Goal: Task Accomplishment & Management: Manage account settings

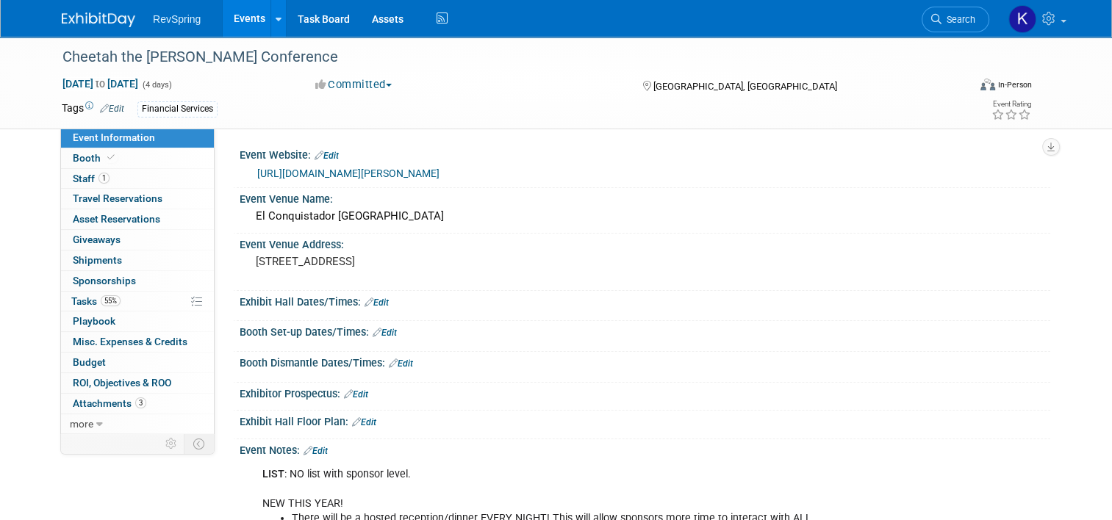
click at [228, 20] on link "Events" at bounding box center [250, 18] width 54 height 37
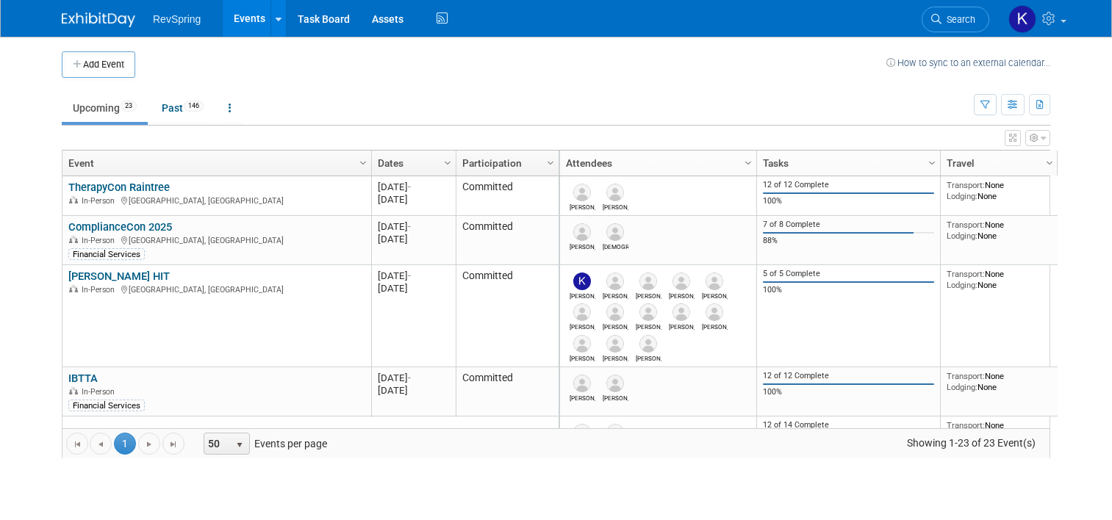
click at [98, 62] on button "Add Event" at bounding box center [98, 64] width 73 height 26
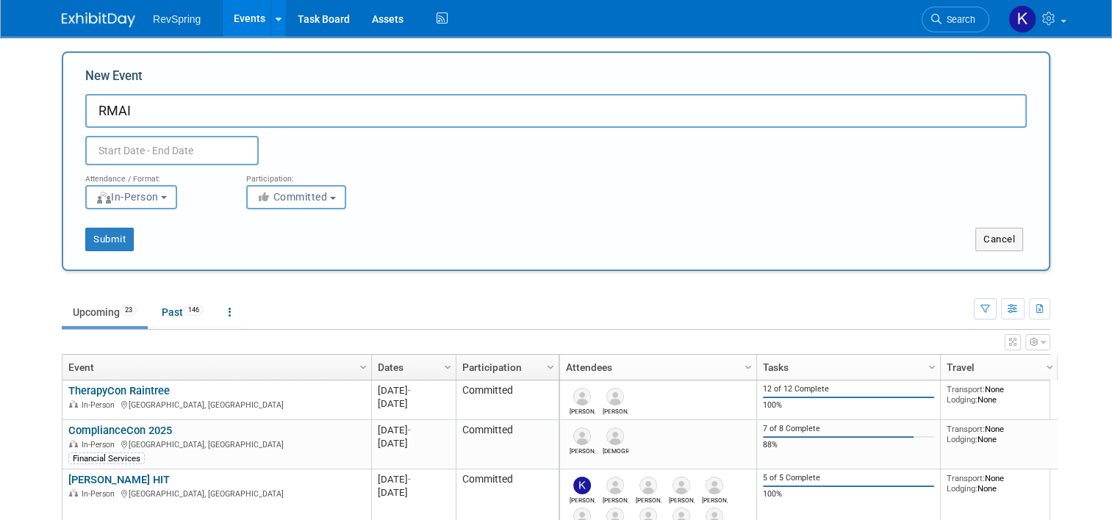
type input "RMAI"
click at [118, 144] on input "text" at bounding box center [171, 150] width 173 height 29
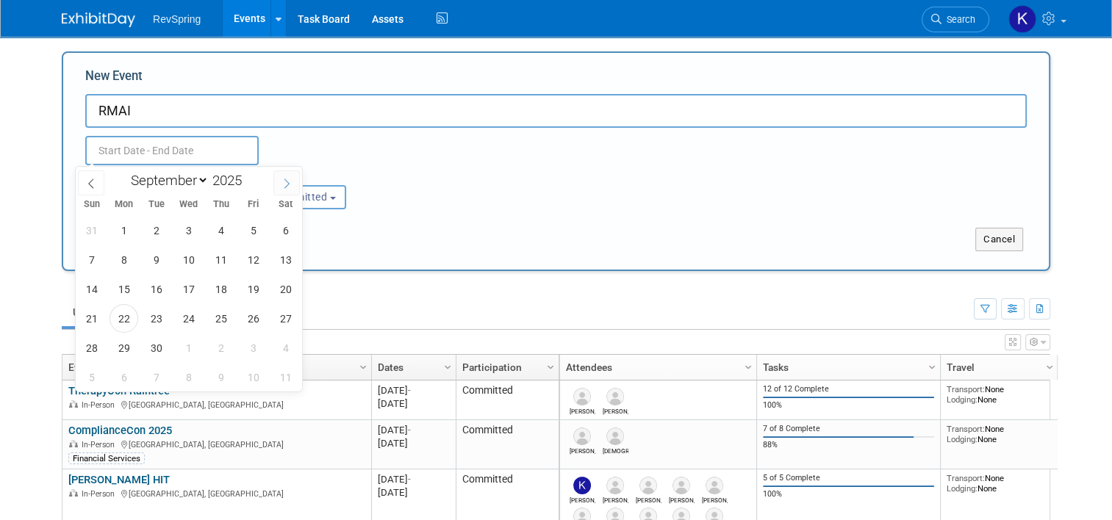
click at [276, 182] on span at bounding box center [286, 182] width 26 height 25
select select "11"
click at [276, 182] on span at bounding box center [286, 182] width 26 height 25
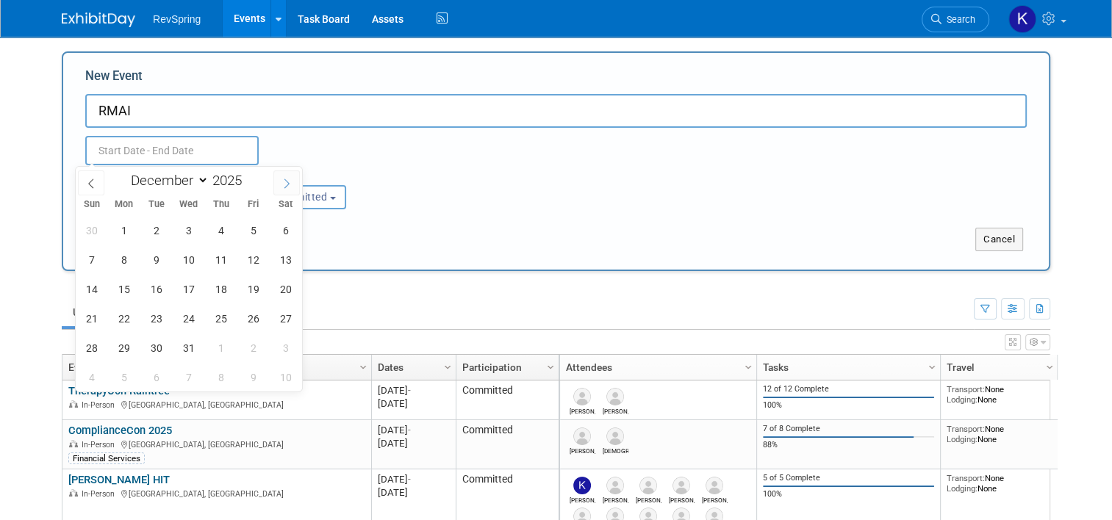
type input "2026"
click at [276, 182] on span at bounding box center [286, 182] width 26 height 25
select select "1"
click at [126, 259] on span "9" at bounding box center [123, 259] width 29 height 29
click at [224, 265] on span "12" at bounding box center [220, 259] width 29 height 29
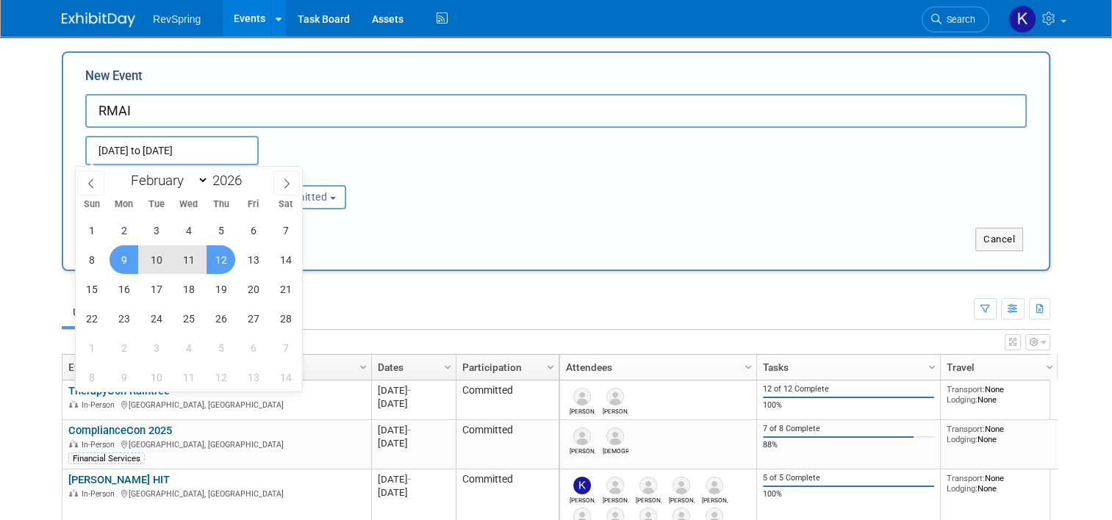
type input "[DATE] to [DATE]"
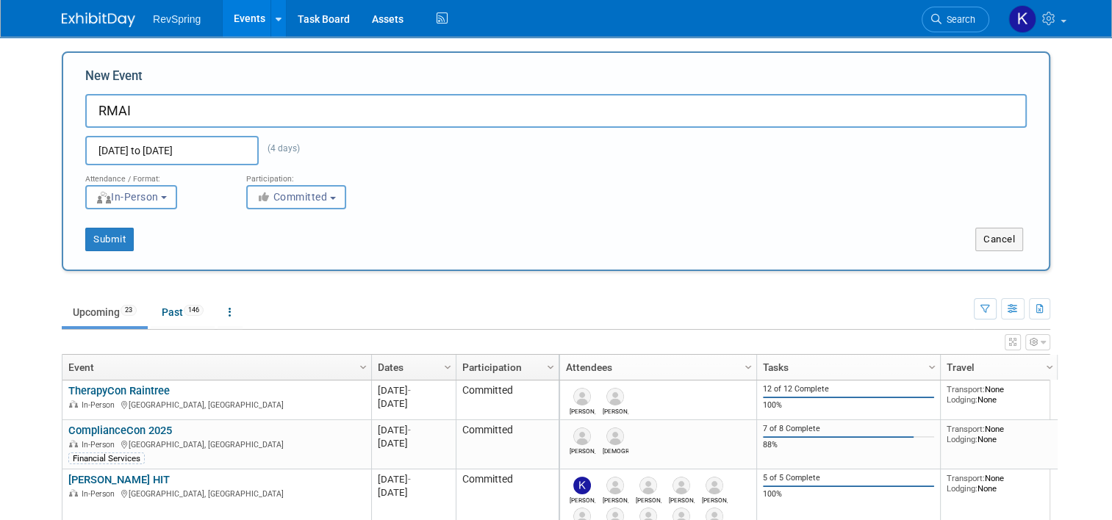
click at [282, 200] on span "Committed" at bounding box center [291, 197] width 71 height 12
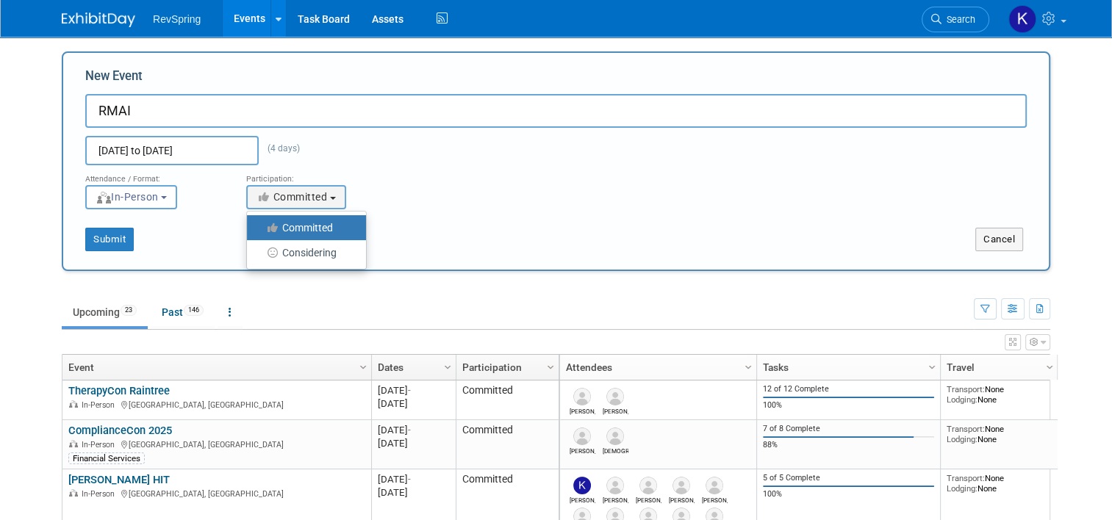
click at [286, 229] on label "Committed" at bounding box center [302, 227] width 97 height 19
click at [260, 229] on input "Committed" at bounding box center [256, 228] width 10 height 10
click at [99, 249] on button "Submit" at bounding box center [109, 240] width 48 height 24
type input "RMAI"
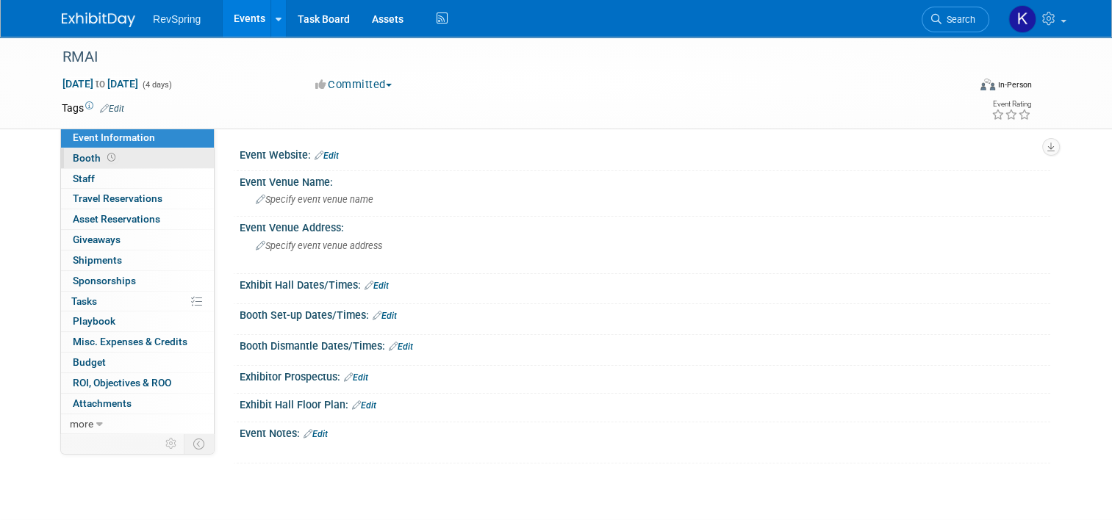
click at [117, 160] on link "Booth" at bounding box center [137, 158] width 153 height 20
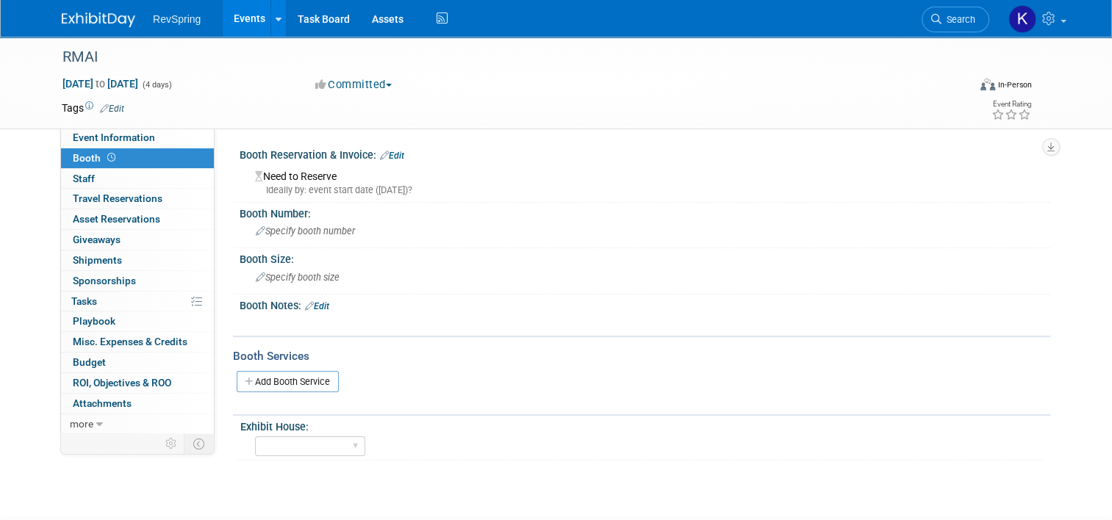
click at [386, 156] on link "Edit" at bounding box center [392, 156] width 24 height 10
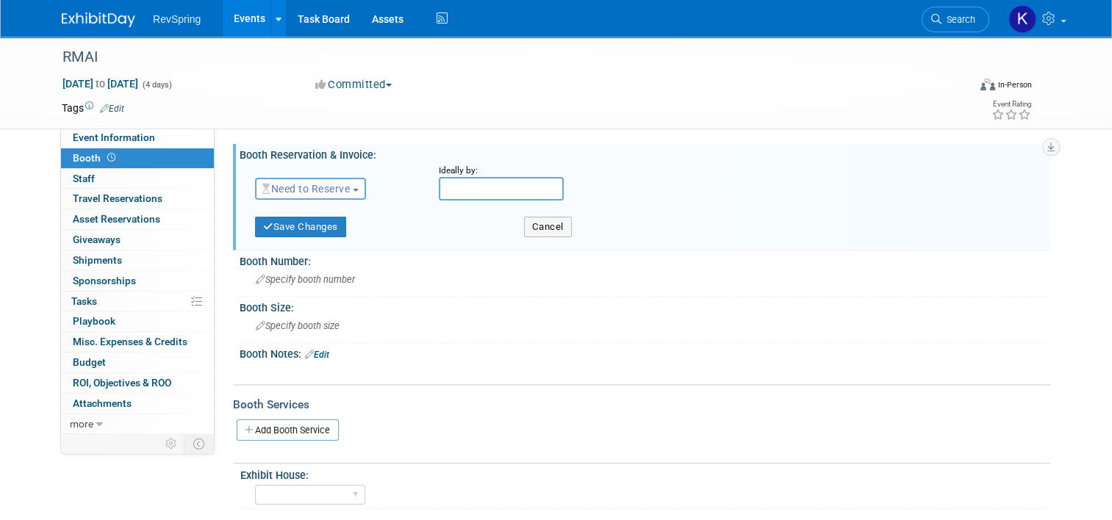
click at [329, 187] on span "Need to Reserve" at bounding box center [305, 189] width 87 height 12
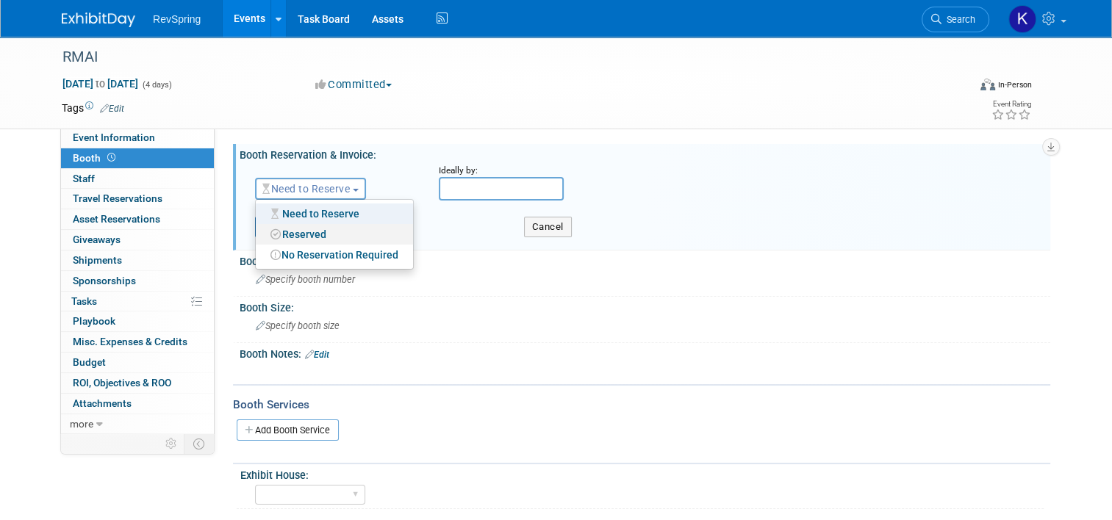
click at [312, 230] on link "Reserved" at bounding box center [334, 234] width 157 height 21
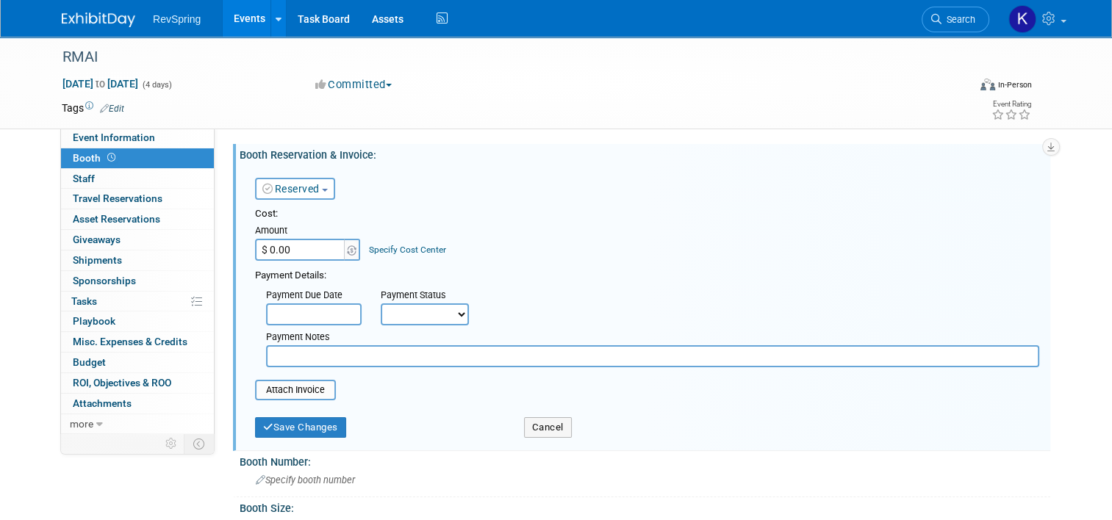
click at [297, 250] on input "$ 0.00" at bounding box center [301, 250] width 92 height 22
click at [295, 388] on input "file" at bounding box center [246, 390] width 175 height 18
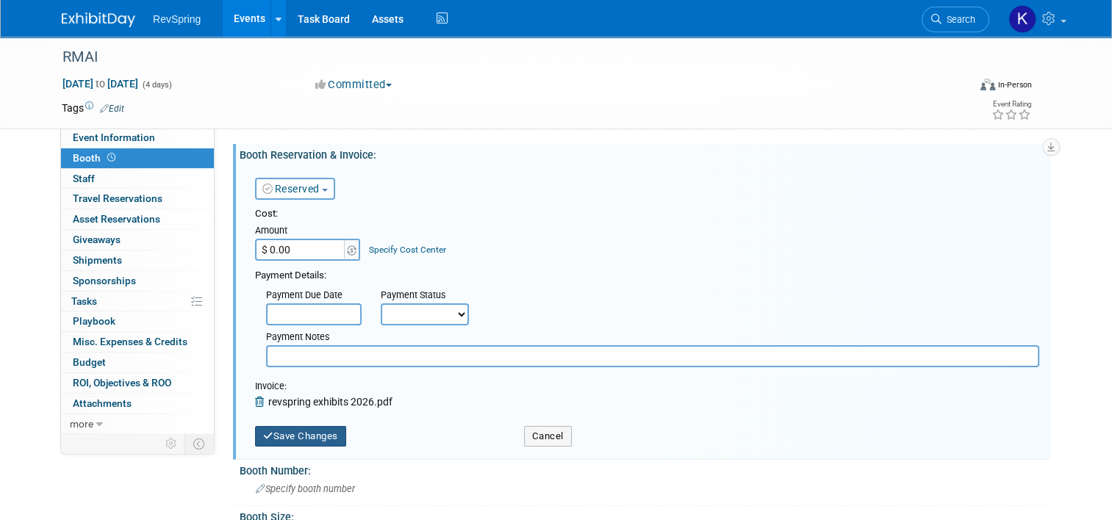
click at [303, 433] on button "Save Changes" at bounding box center [300, 436] width 91 height 21
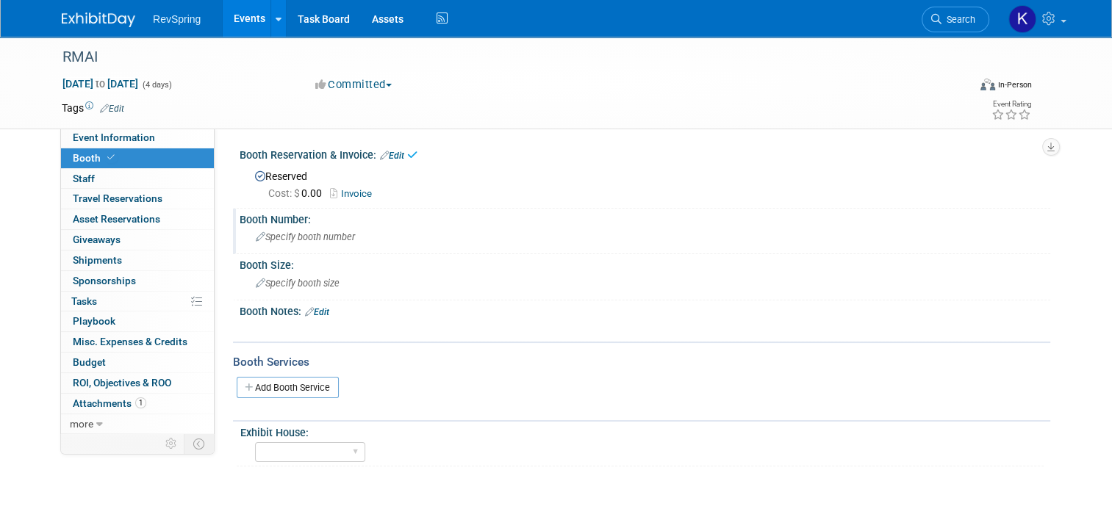
click at [296, 240] on span "Specify booth number" at bounding box center [305, 236] width 99 height 11
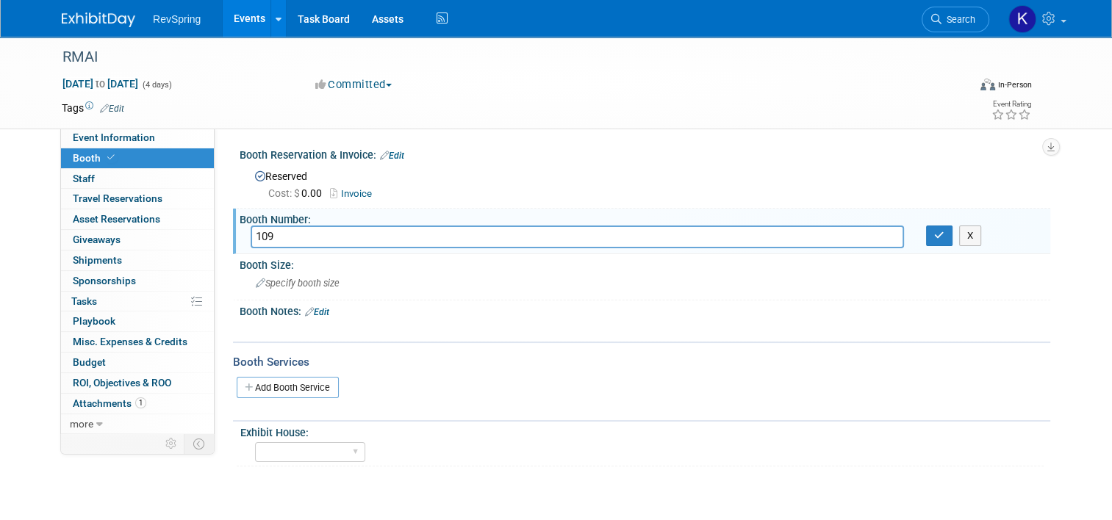
type input "109"
click at [946, 246] on div "109 X" at bounding box center [645, 237] width 810 height 23
click at [945, 242] on button "button" at bounding box center [939, 236] width 26 height 21
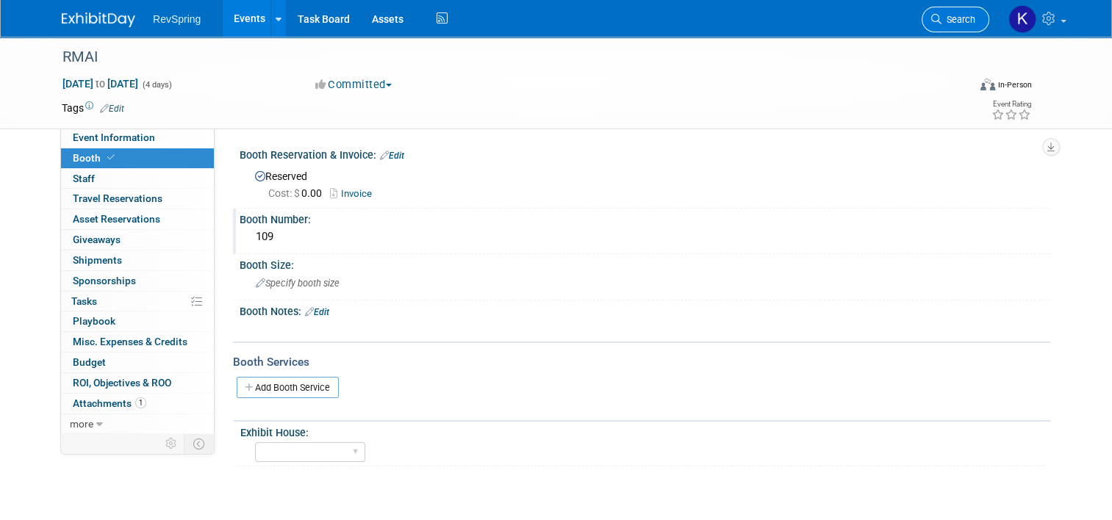
click at [950, 27] on link "Search" at bounding box center [955, 20] width 68 height 26
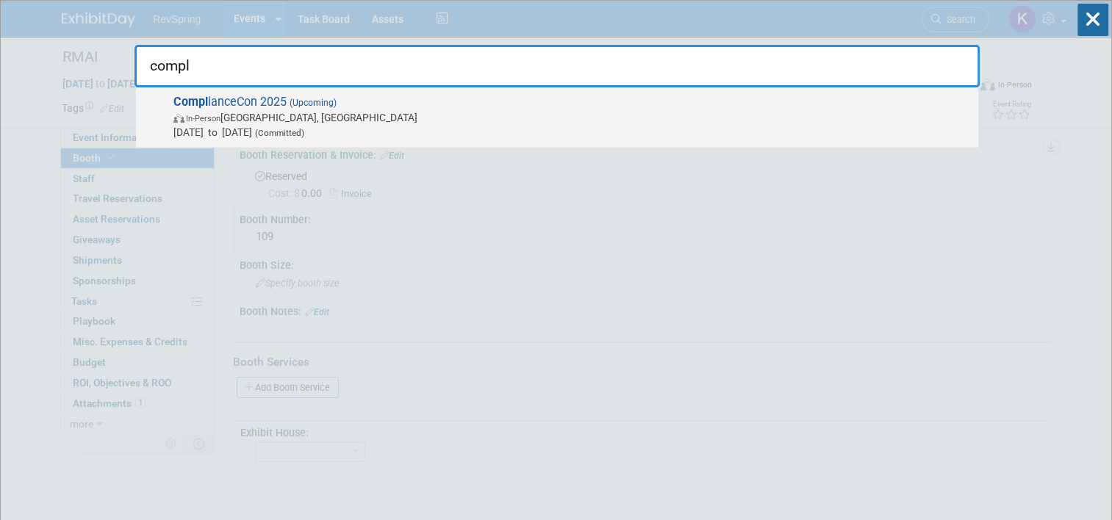
type input "compl"
click at [579, 107] on span "Compl ianceCon 2025 (Upcoming) In-Person Nashville, TN Sep 29, 2025 to Oct 1, 2…" at bounding box center [570, 117] width 802 height 45
